Goal: Task Accomplishment & Management: Manage account settings

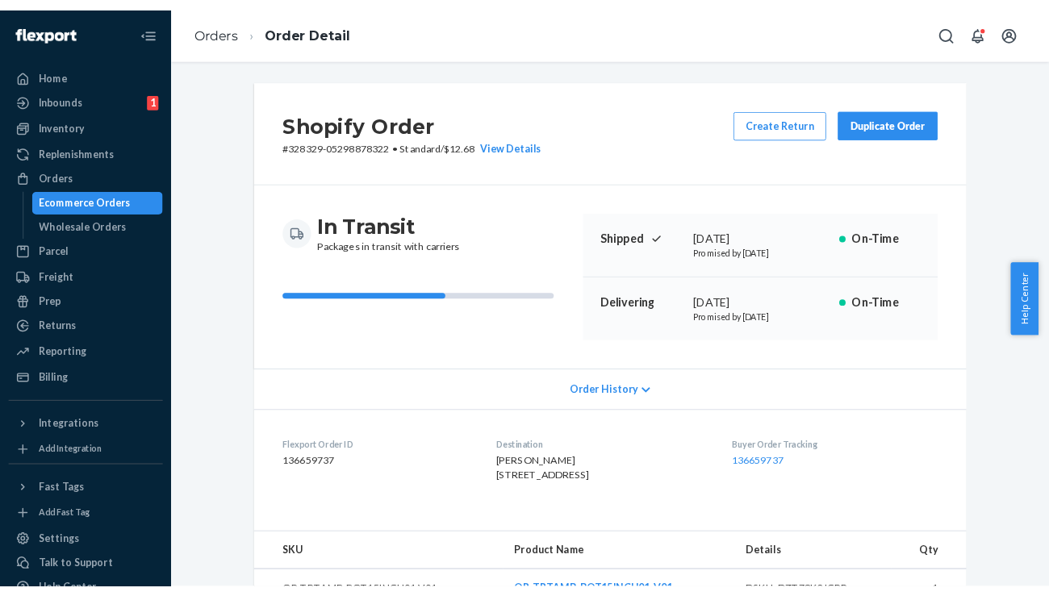
scroll to position [420, 0]
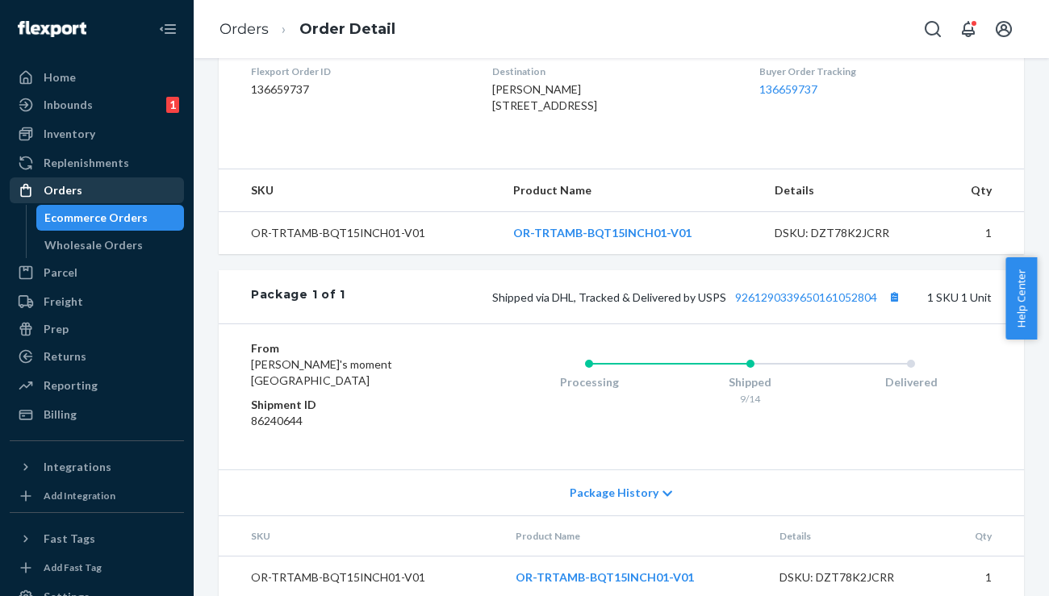
click at [73, 191] on div "Orders" at bounding box center [63, 190] width 39 height 16
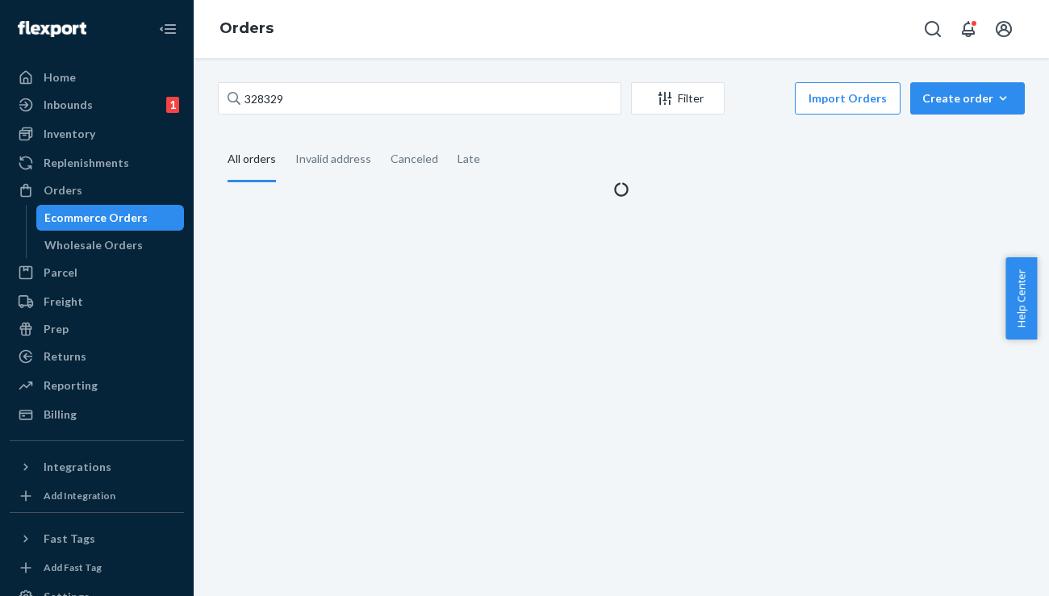
click at [382, 36] on div "Orders" at bounding box center [621, 29] width 855 height 58
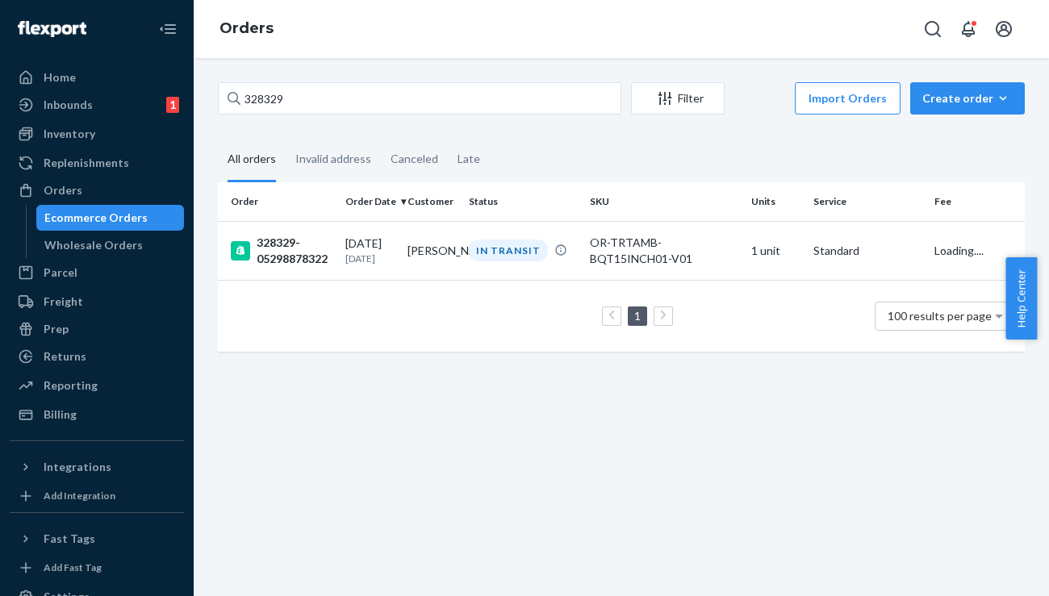
click at [309, 79] on div "328329 Filter Import Orders Create order Ecommerce order Removal order All orde…" at bounding box center [621, 327] width 855 height 538
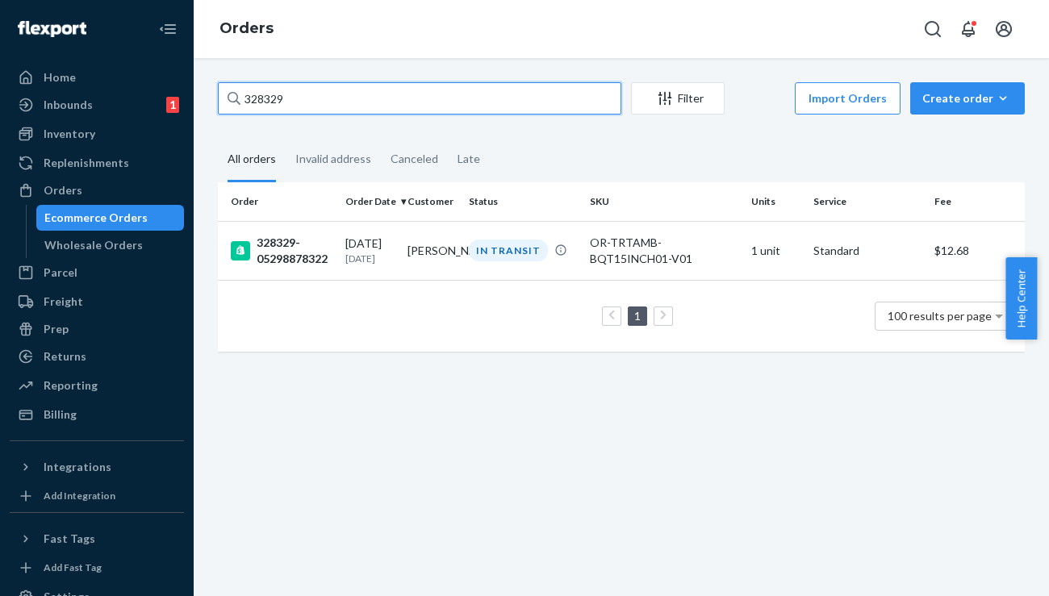
click at [307, 89] on input "328329" at bounding box center [419, 98] width 403 height 32
paste input "895"
type input "328895"
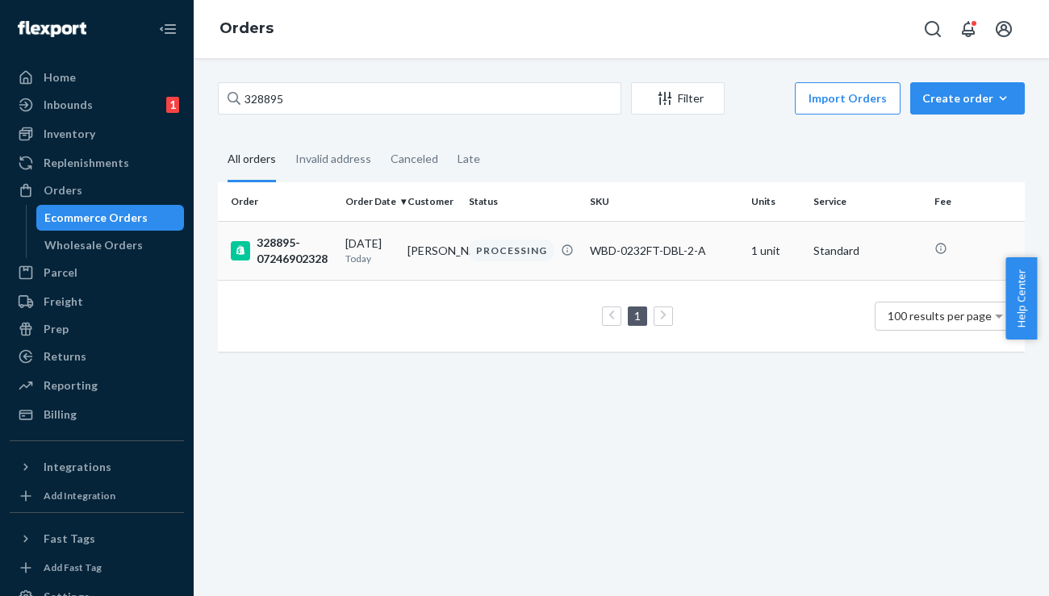
click at [291, 236] on div "328895-07246902328" at bounding box center [282, 251] width 102 height 32
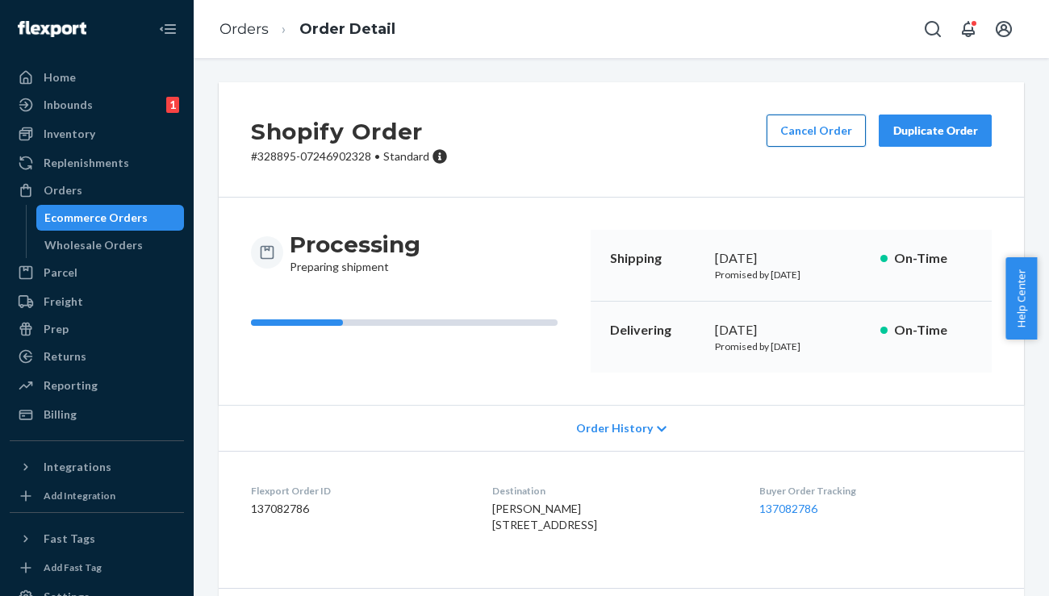
click at [779, 132] on button "Cancel Order" at bounding box center [816, 131] width 99 height 32
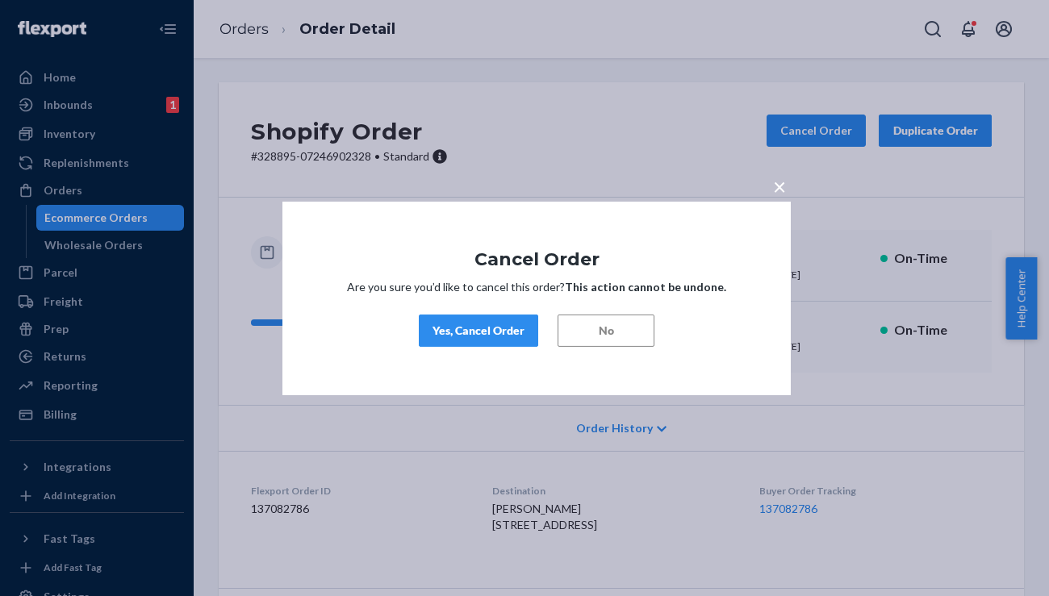
click at [497, 329] on div "Yes, Cancel Order" at bounding box center [479, 331] width 92 height 16
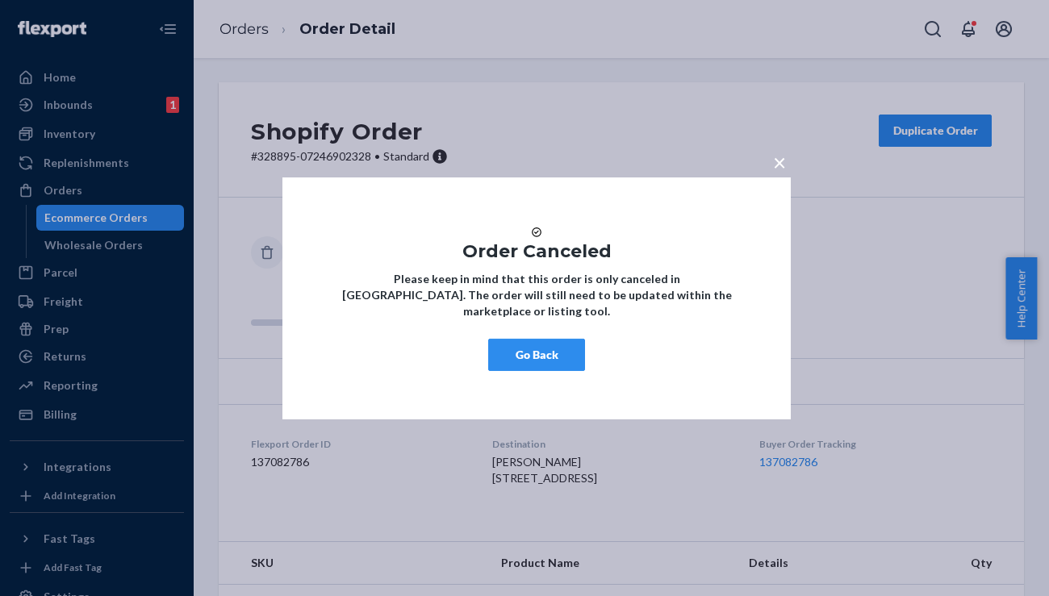
click at [534, 359] on button "Go Back" at bounding box center [536, 355] width 97 height 32
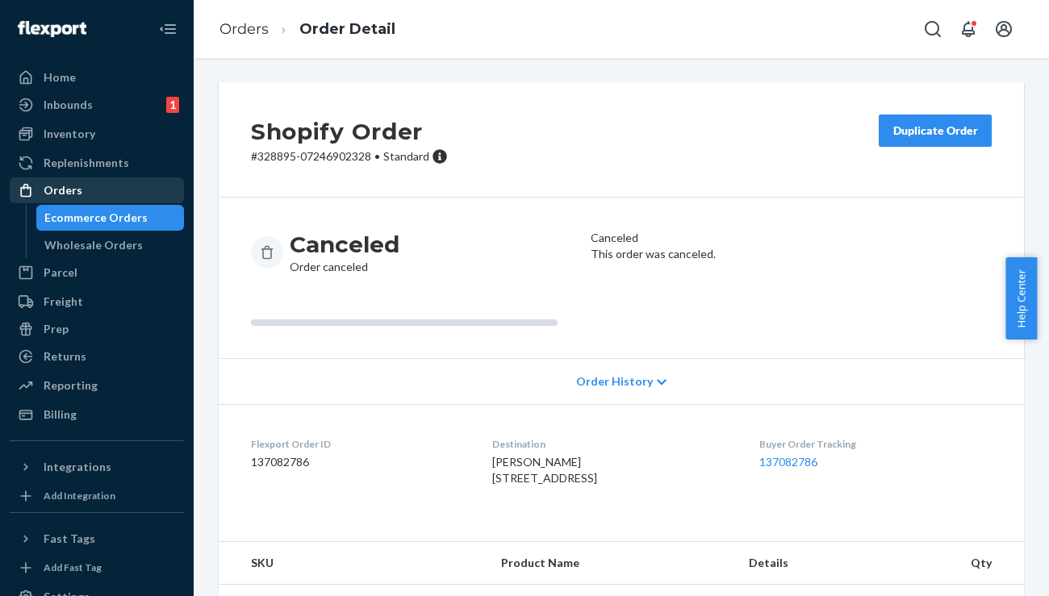
click at [130, 193] on div "Orders" at bounding box center [96, 190] width 171 height 23
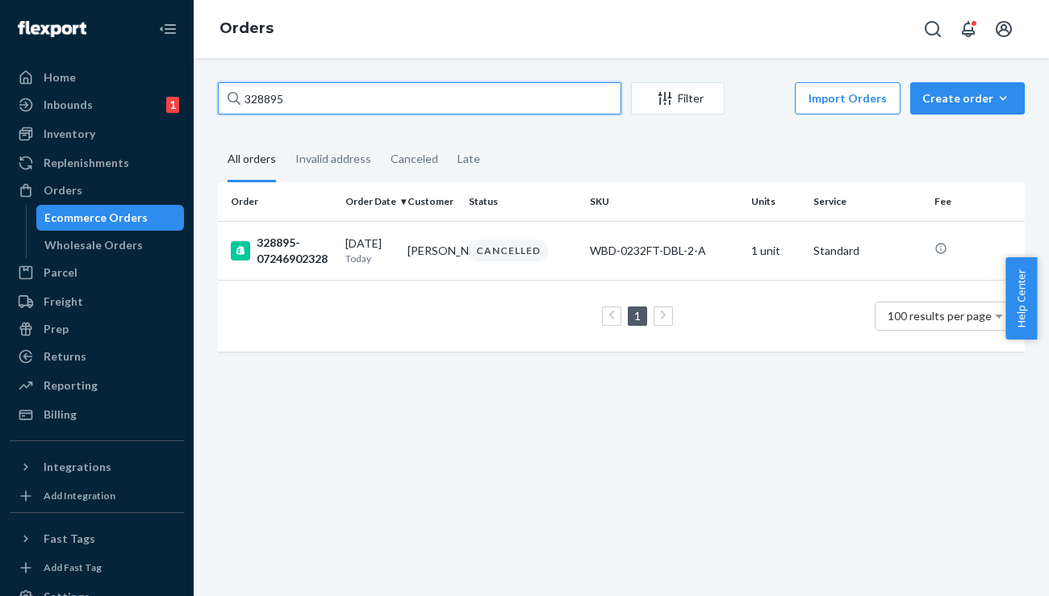
click at [303, 99] on input "328895" at bounding box center [419, 98] width 403 height 32
paste input "0"
type input "328890"
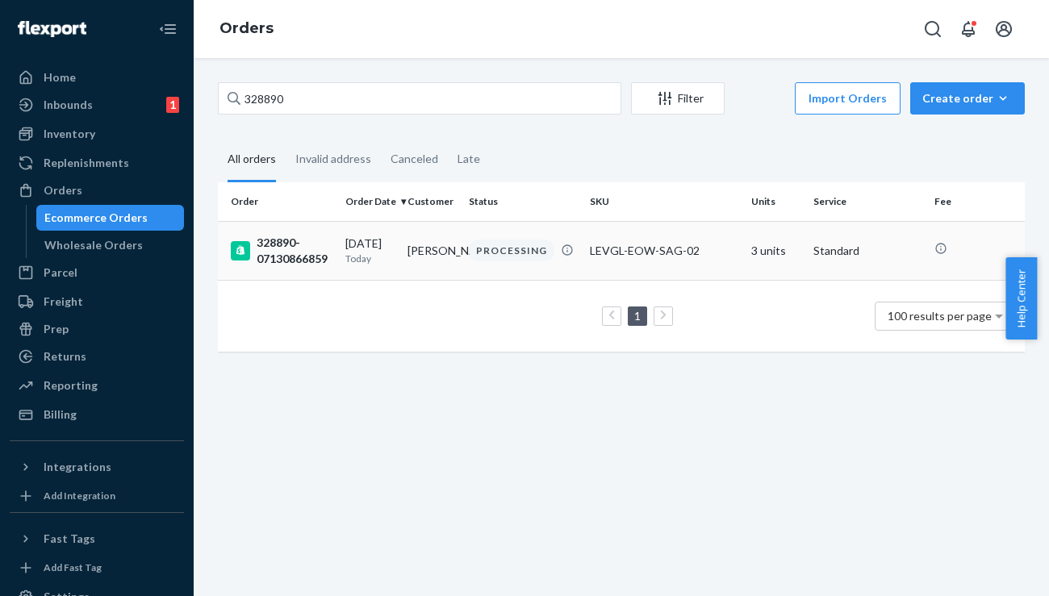
click at [281, 248] on div "328890-07130866859" at bounding box center [282, 251] width 102 height 32
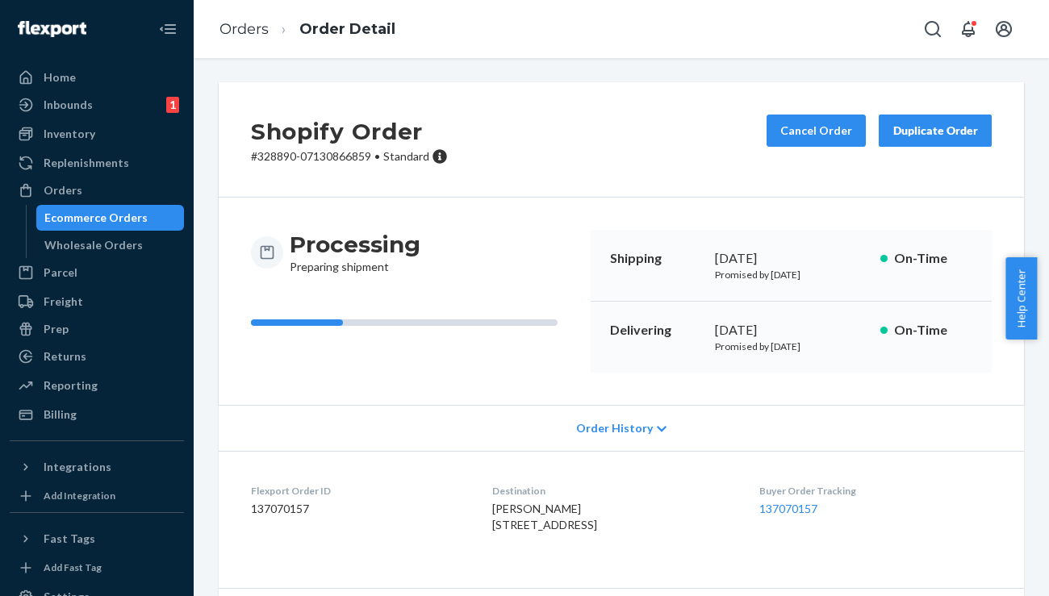
click at [790, 150] on div "Cancel Order Duplicate Order" at bounding box center [879, 140] width 238 height 50
click at [797, 132] on button "Cancel Order" at bounding box center [816, 131] width 99 height 32
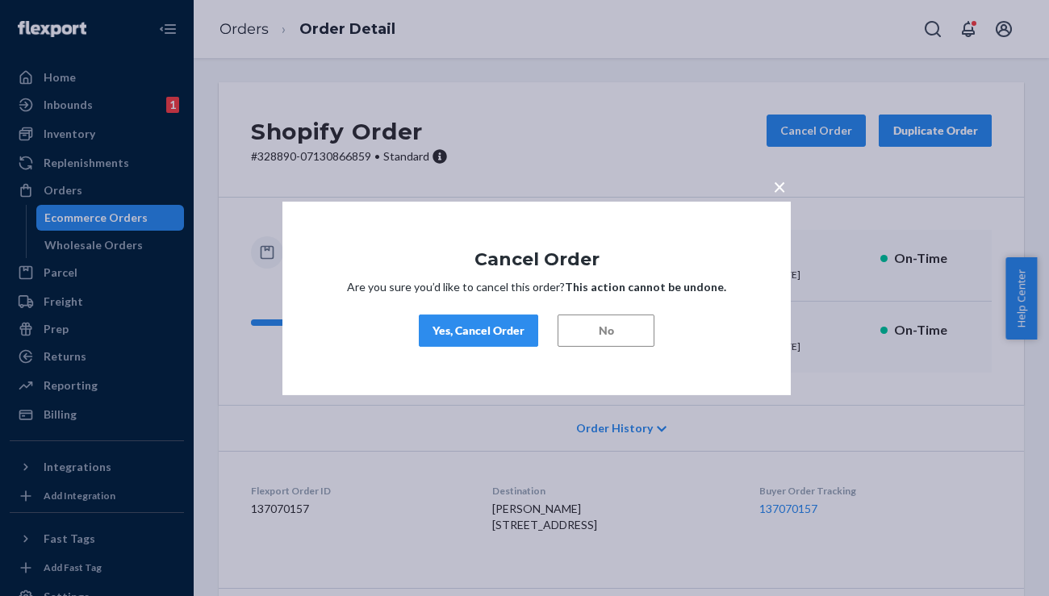
click at [486, 324] on div "Yes, Cancel Order" at bounding box center [479, 331] width 92 height 16
